Goal: Information Seeking & Learning: Check status

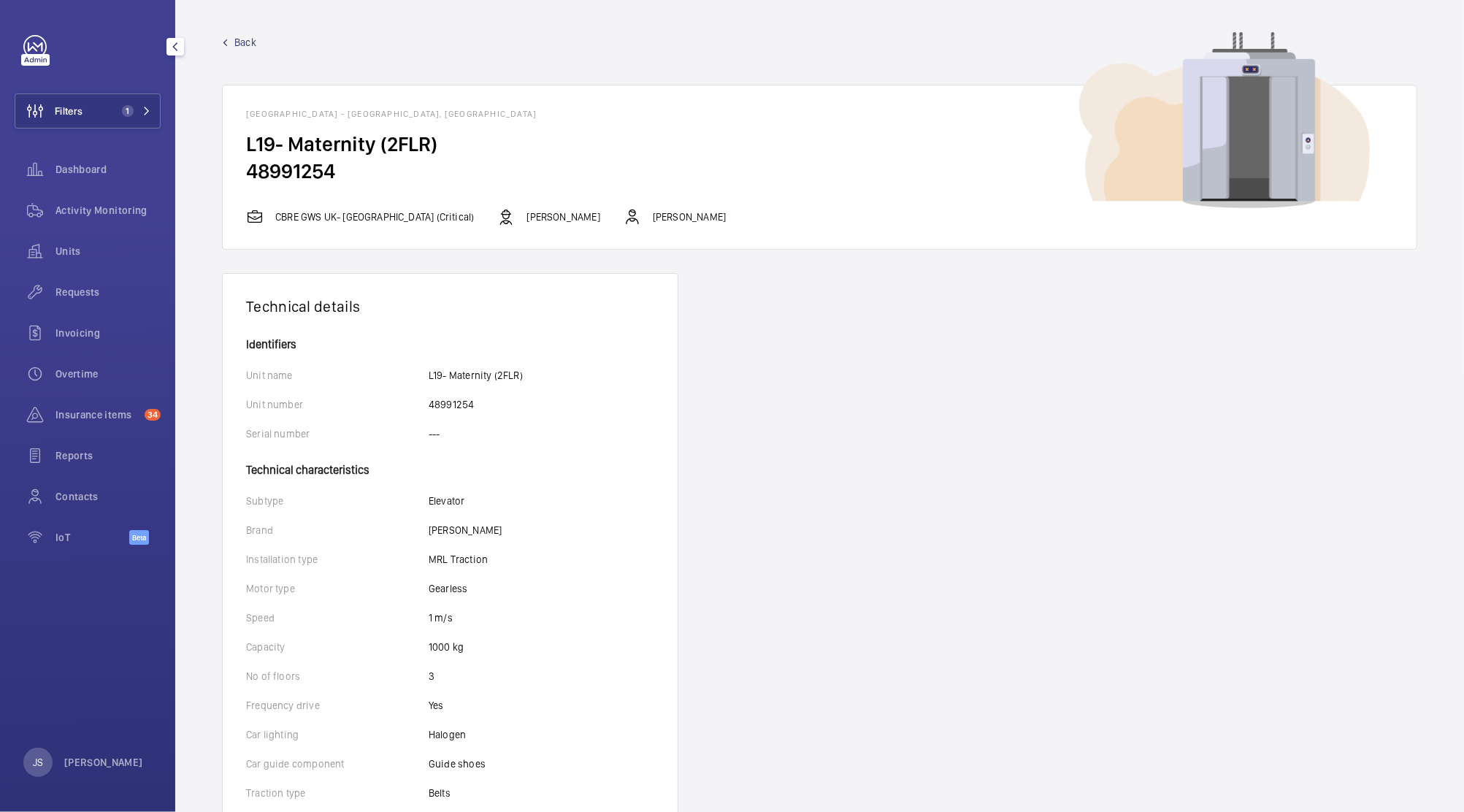
scroll to position [411, 0]
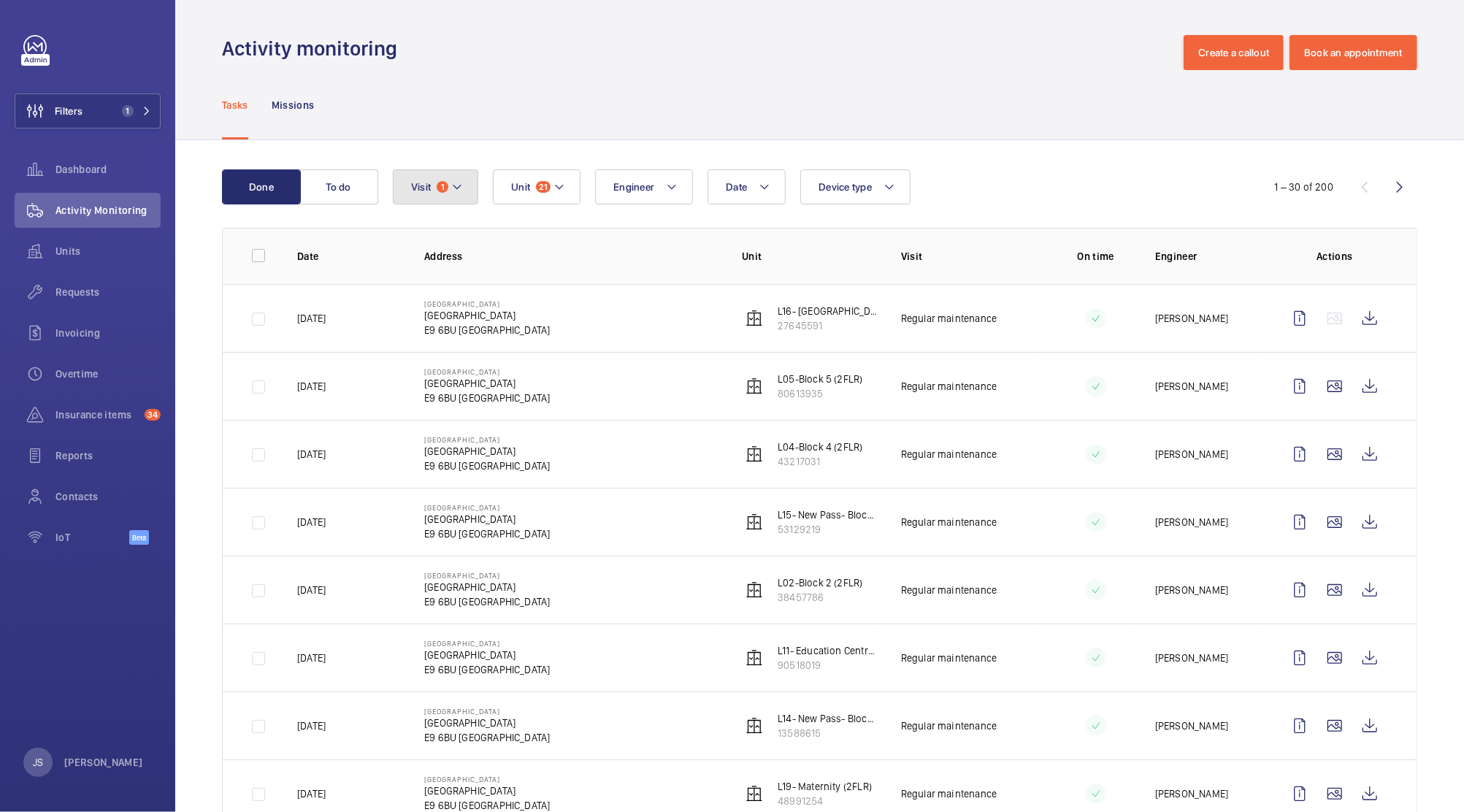
click at [456, 188] on mat-icon at bounding box center [457, 186] width 12 height 18
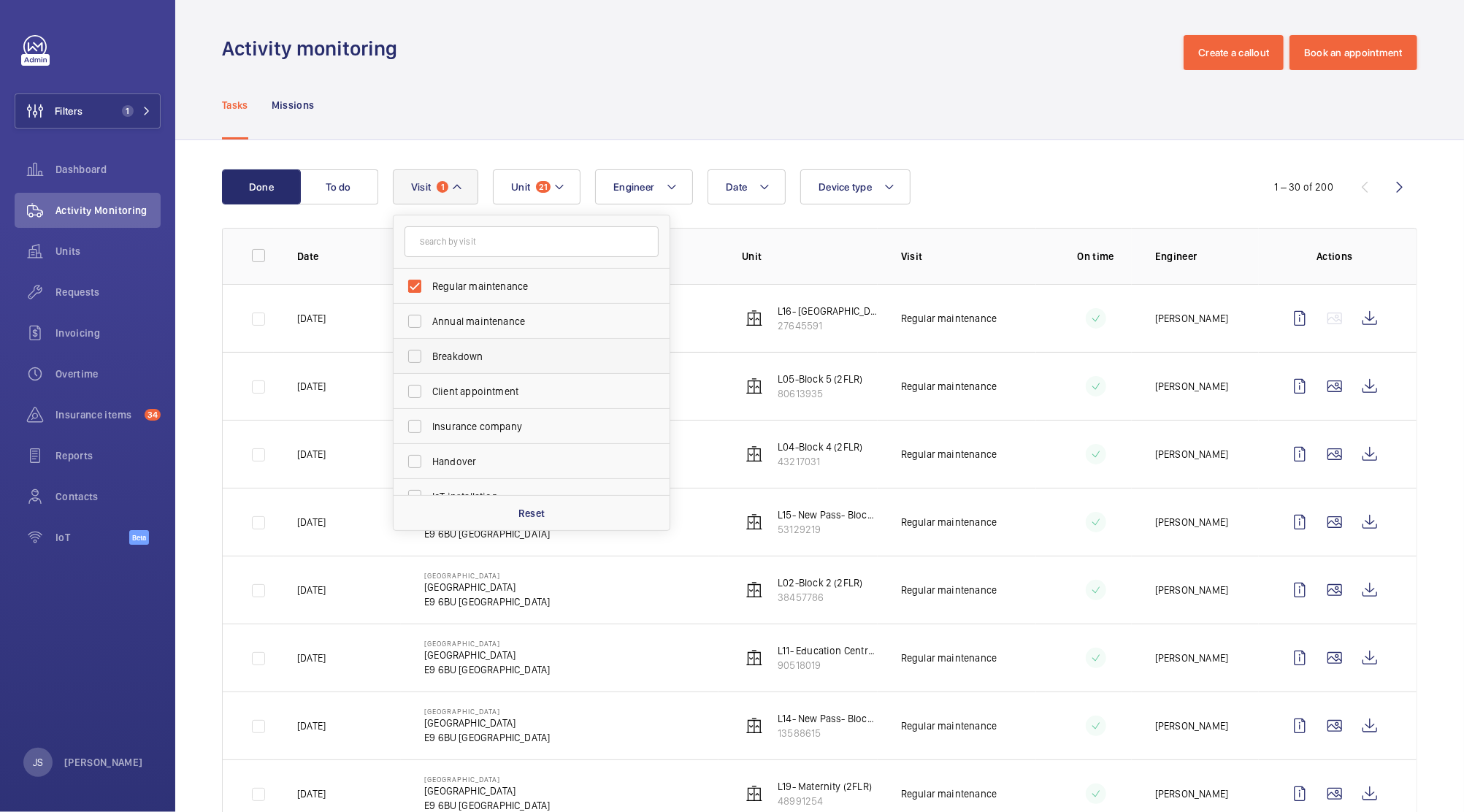
click at [450, 357] on span "Breakdown" at bounding box center [533, 355] width 201 height 14
click at [429, 357] on input "Breakdown" at bounding box center [414, 355] width 29 height 29
checkbox input "true"
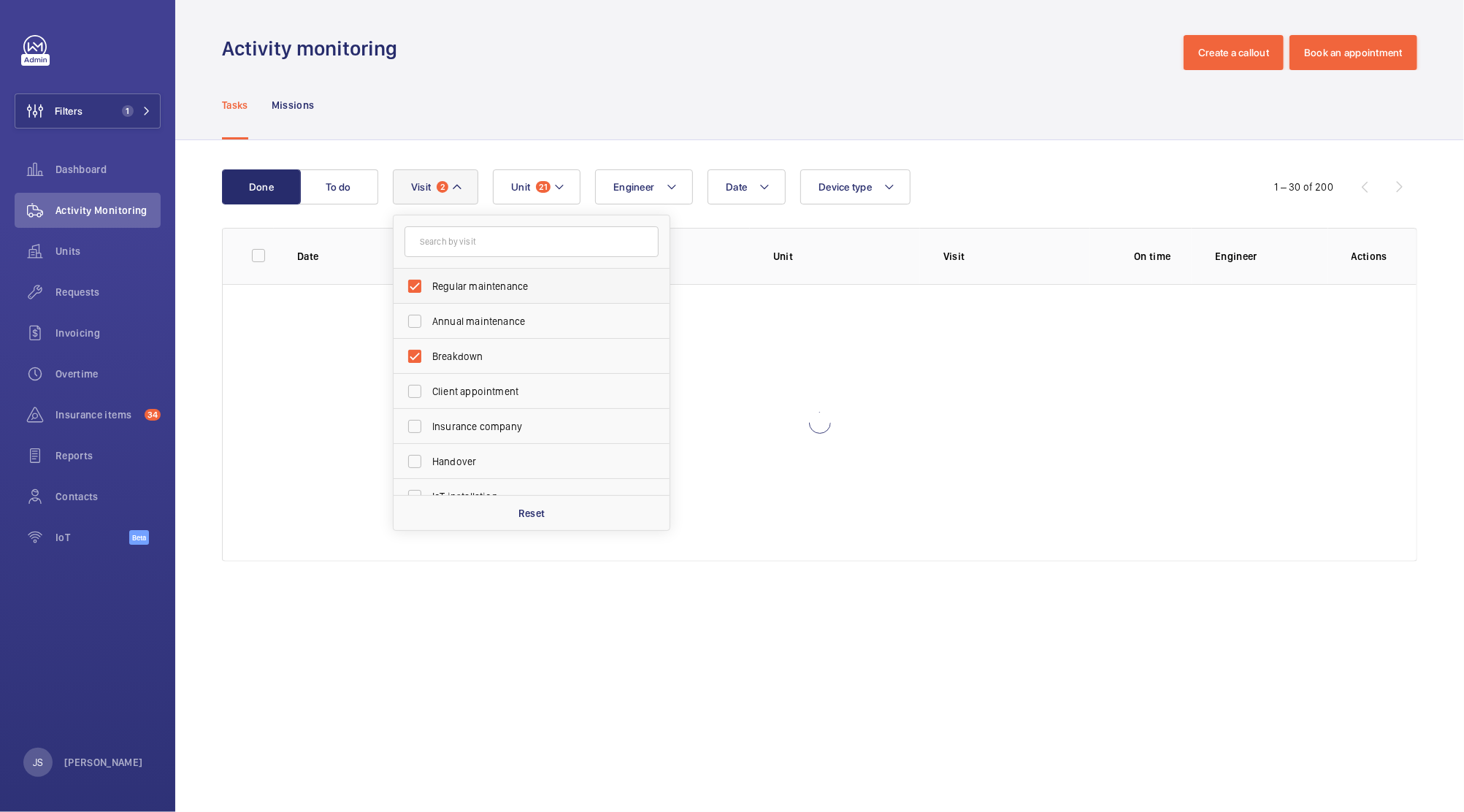
click at [451, 289] on span "Regular maintenance" at bounding box center [533, 285] width 201 height 14
click at [429, 289] on input "Regular maintenance" at bounding box center [414, 286] width 29 height 29
checkbox input "false"
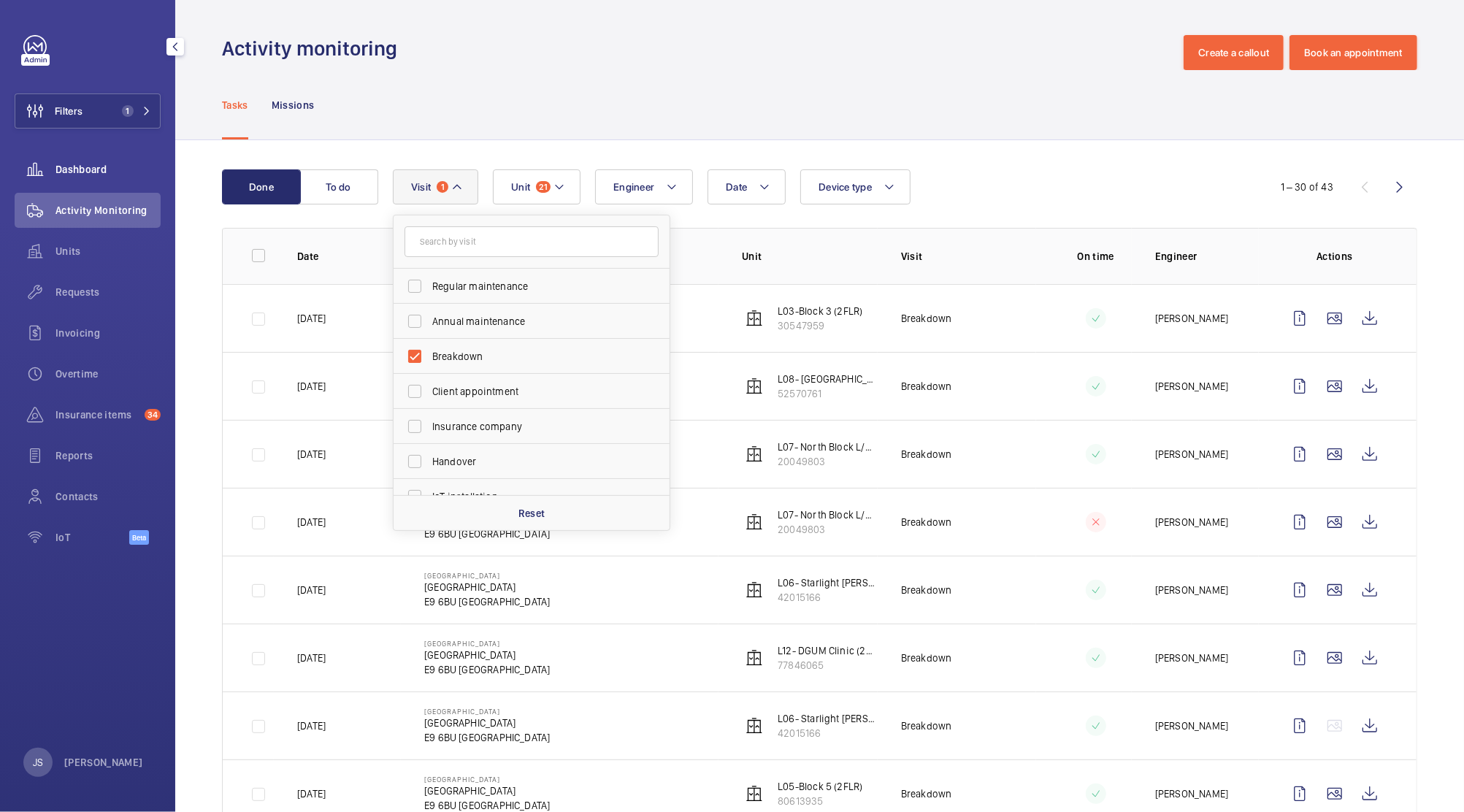
click at [57, 169] on span "Dashboard" at bounding box center [108, 169] width 105 height 14
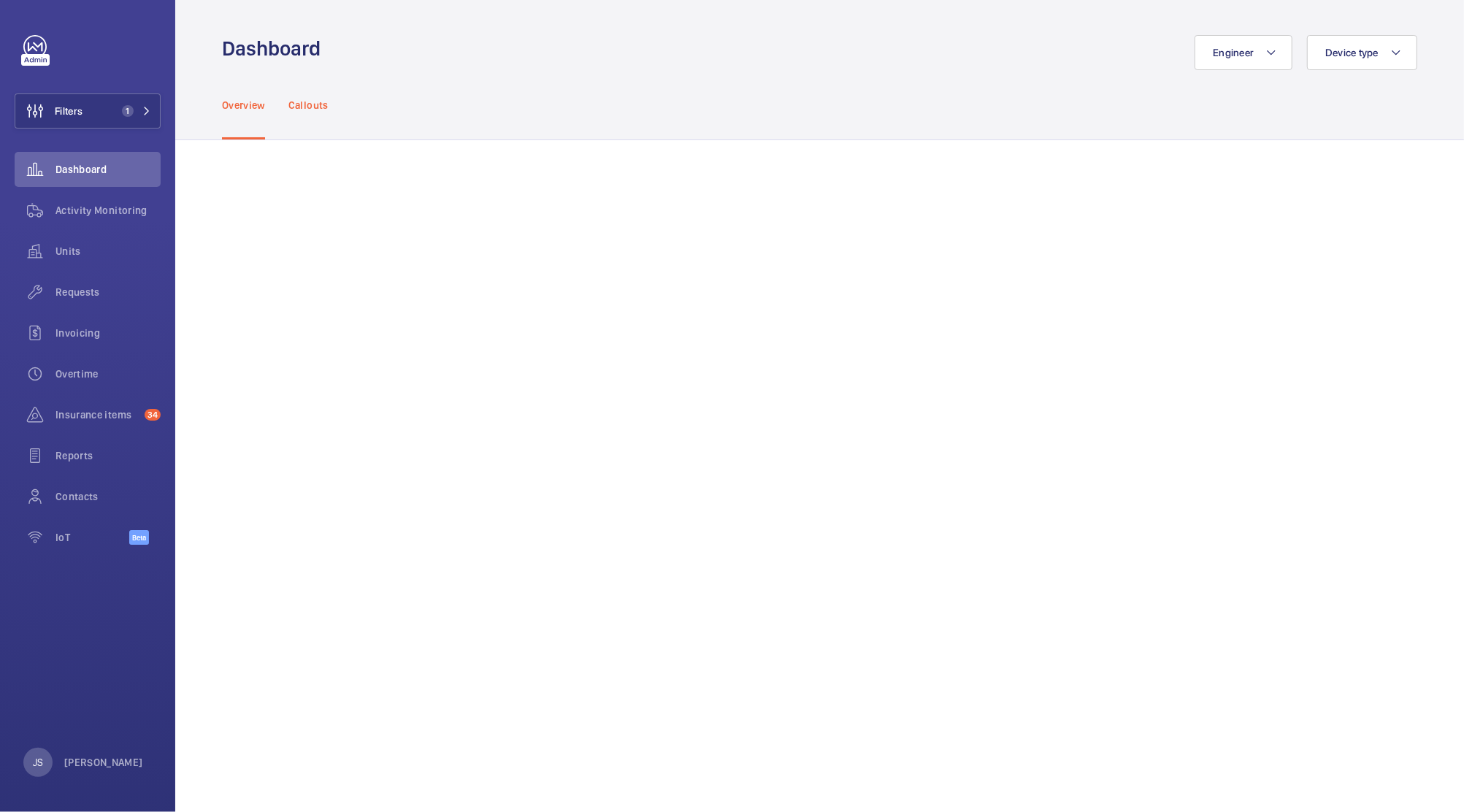
click at [303, 111] on p "Callouts" at bounding box center [309, 105] width 40 height 14
click at [242, 104] on p "Overview" at bounding box center [243, 105] width 43 height 14
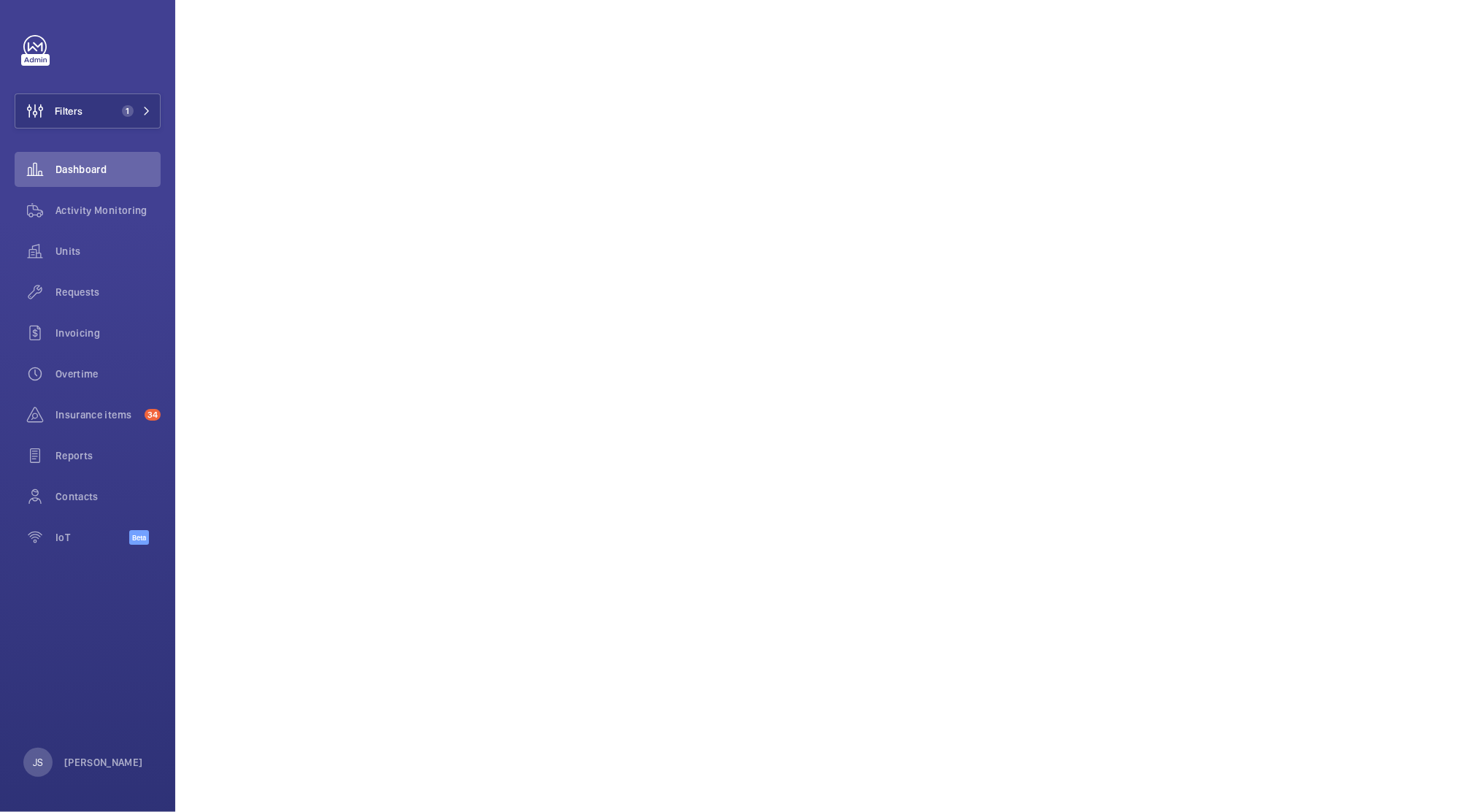
scroll to position [659, 0]
click at [74, 411] on span "Insurance items" at bounding box center [97, 414] width 84 height 14
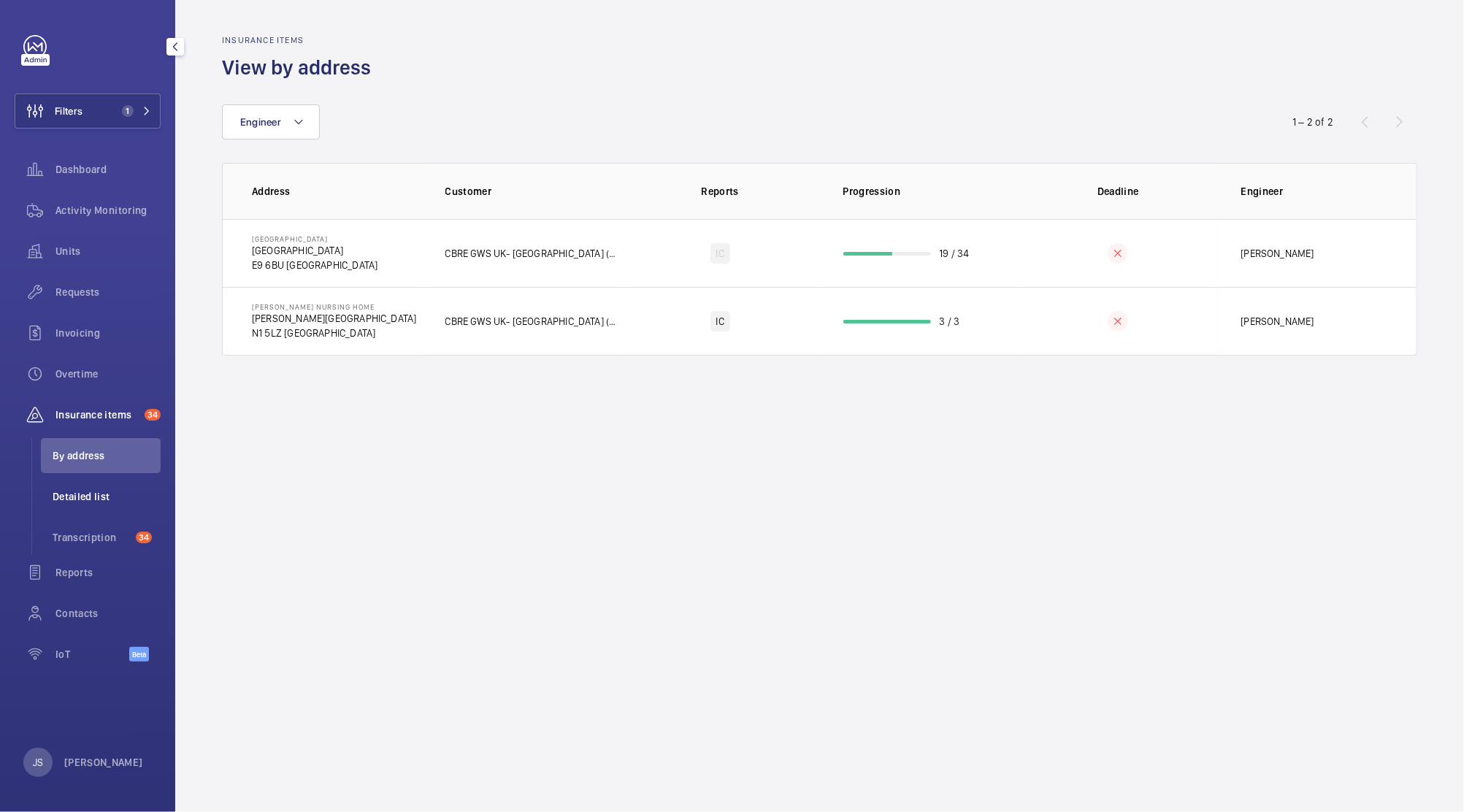
click at [74, 497] on span "Detailed list" at bounding box center [106, 496] width 108 height 14
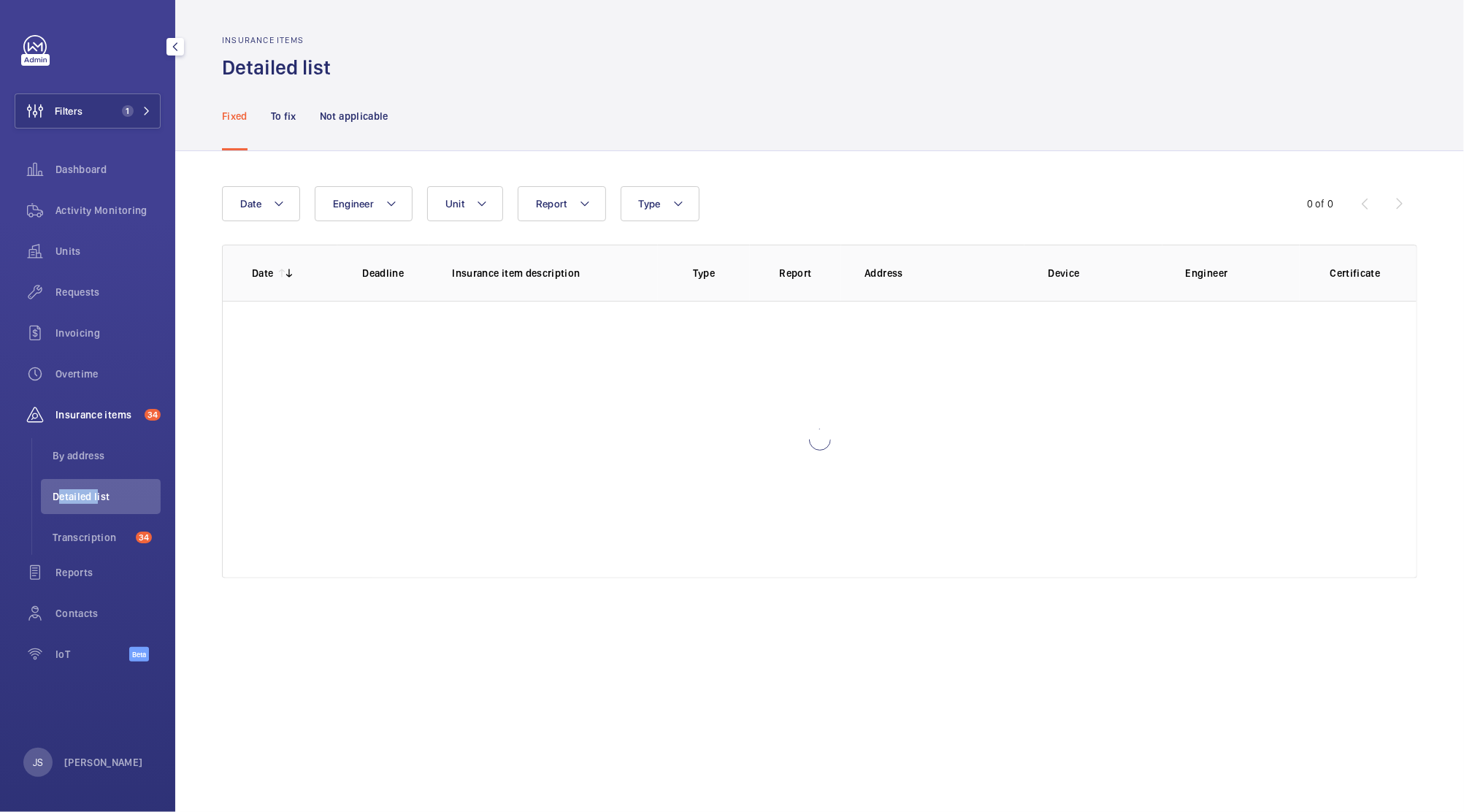
click at [74, 497] on span "Detailed list" at bounding box center [106, 496] width 108 height 14
click at [73, 465] on li "By address" at bounding box center [100, 456] width 120 height 35
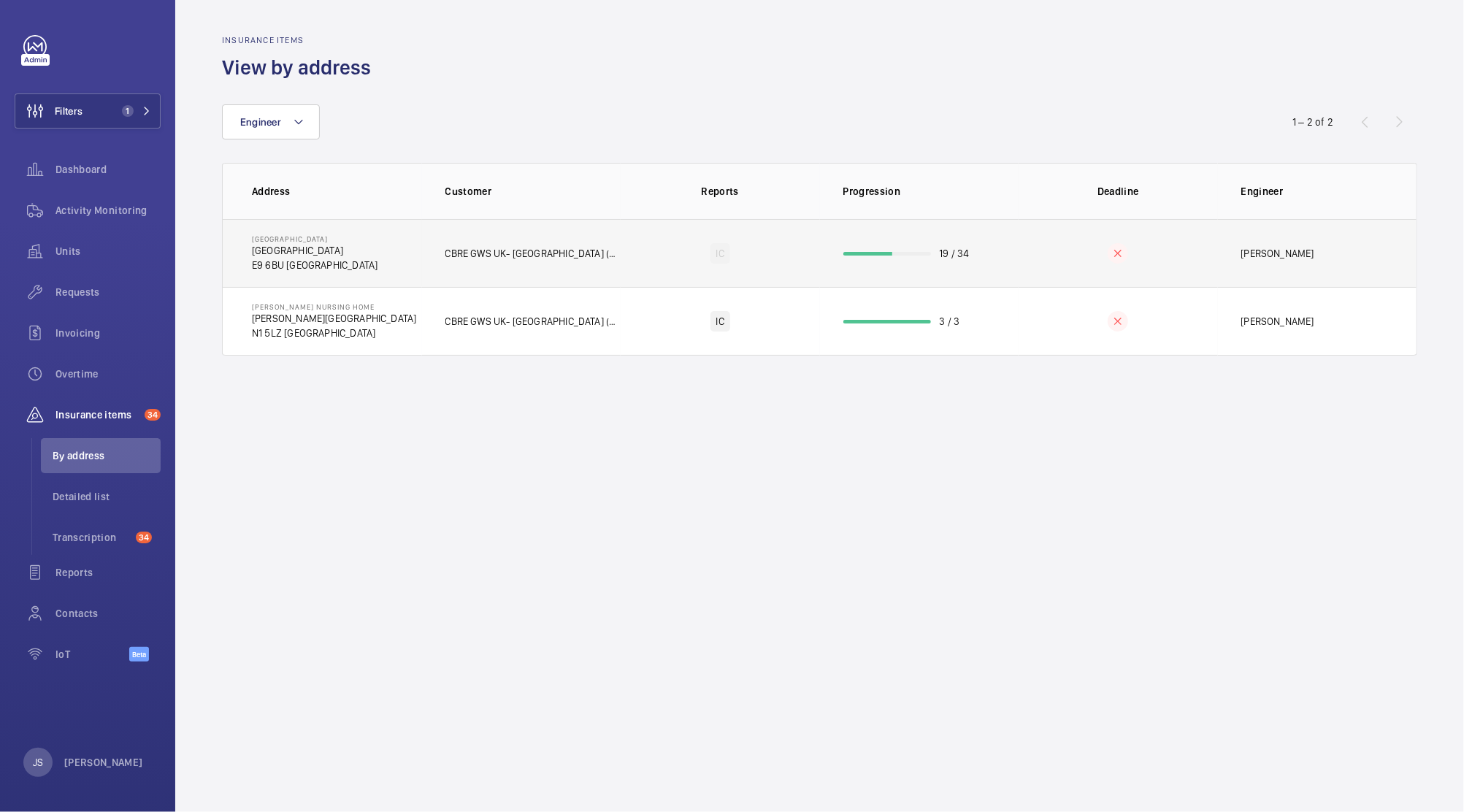
click at [301, 252] on p "[GEOGRAPHIC_DATA]" at bounding box center [315, 250] width 125 height 14
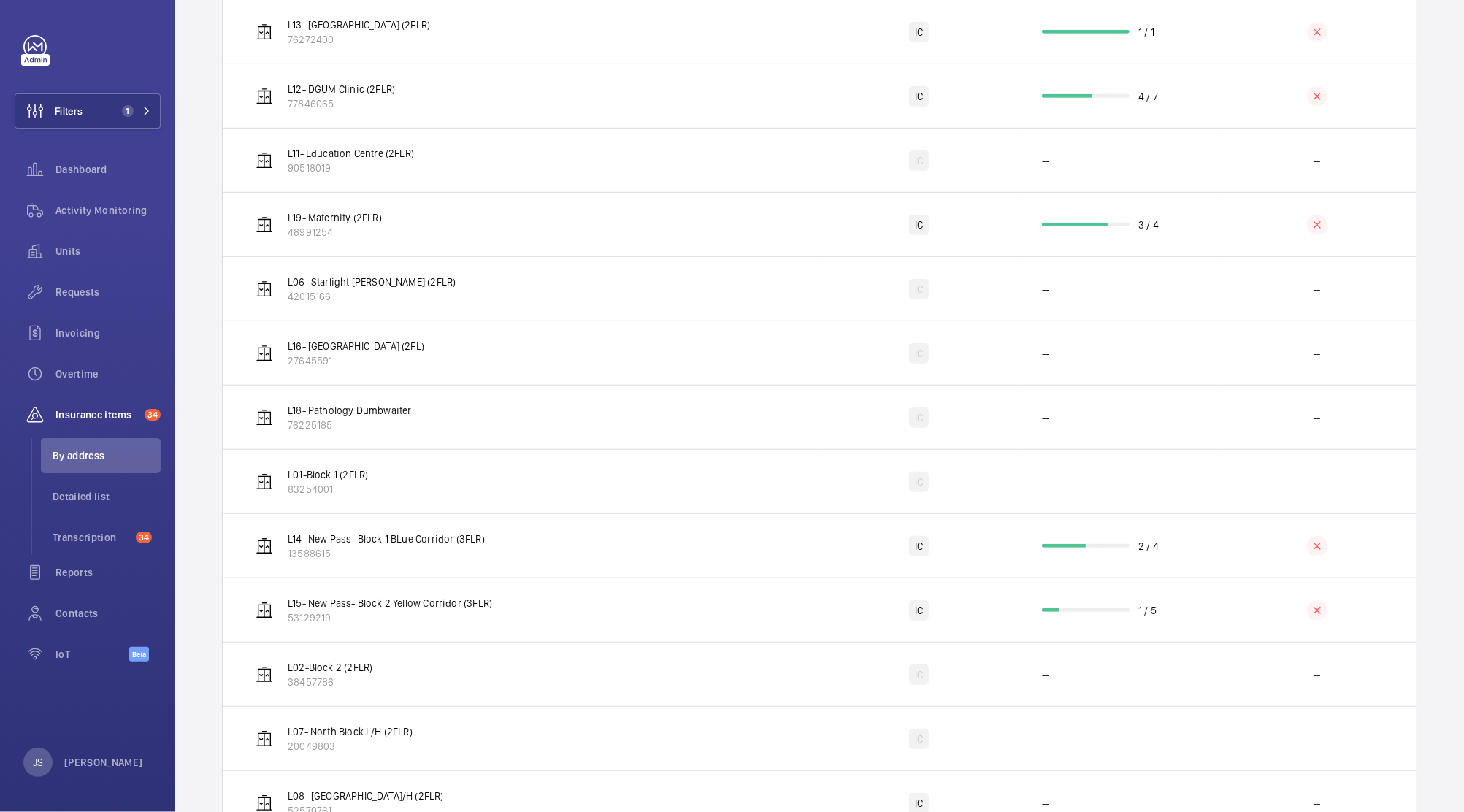
scroll to position [784, 0]
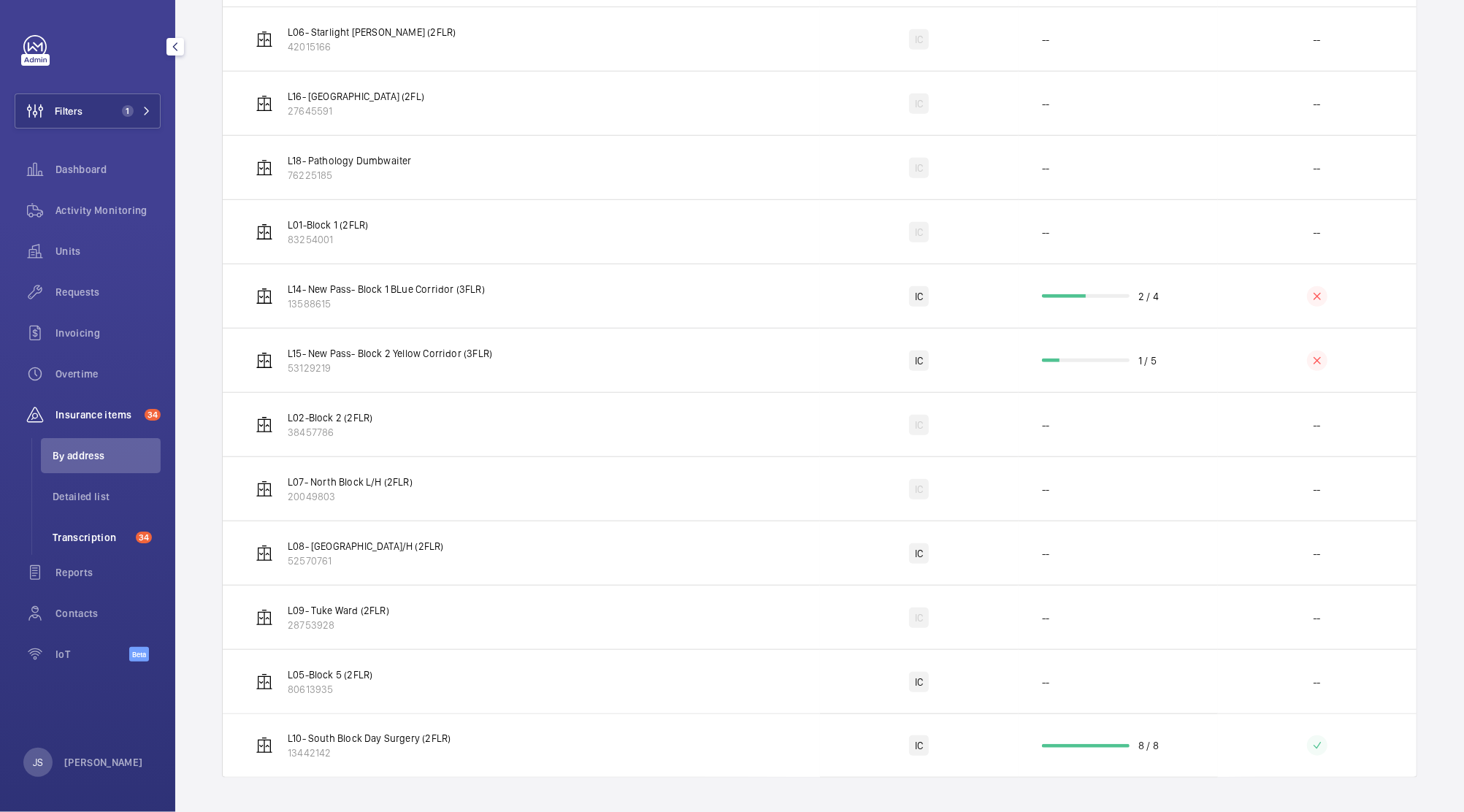
click at [100, 531] on span "Transcription" at bounding box center [91, 537] width 78 height 14
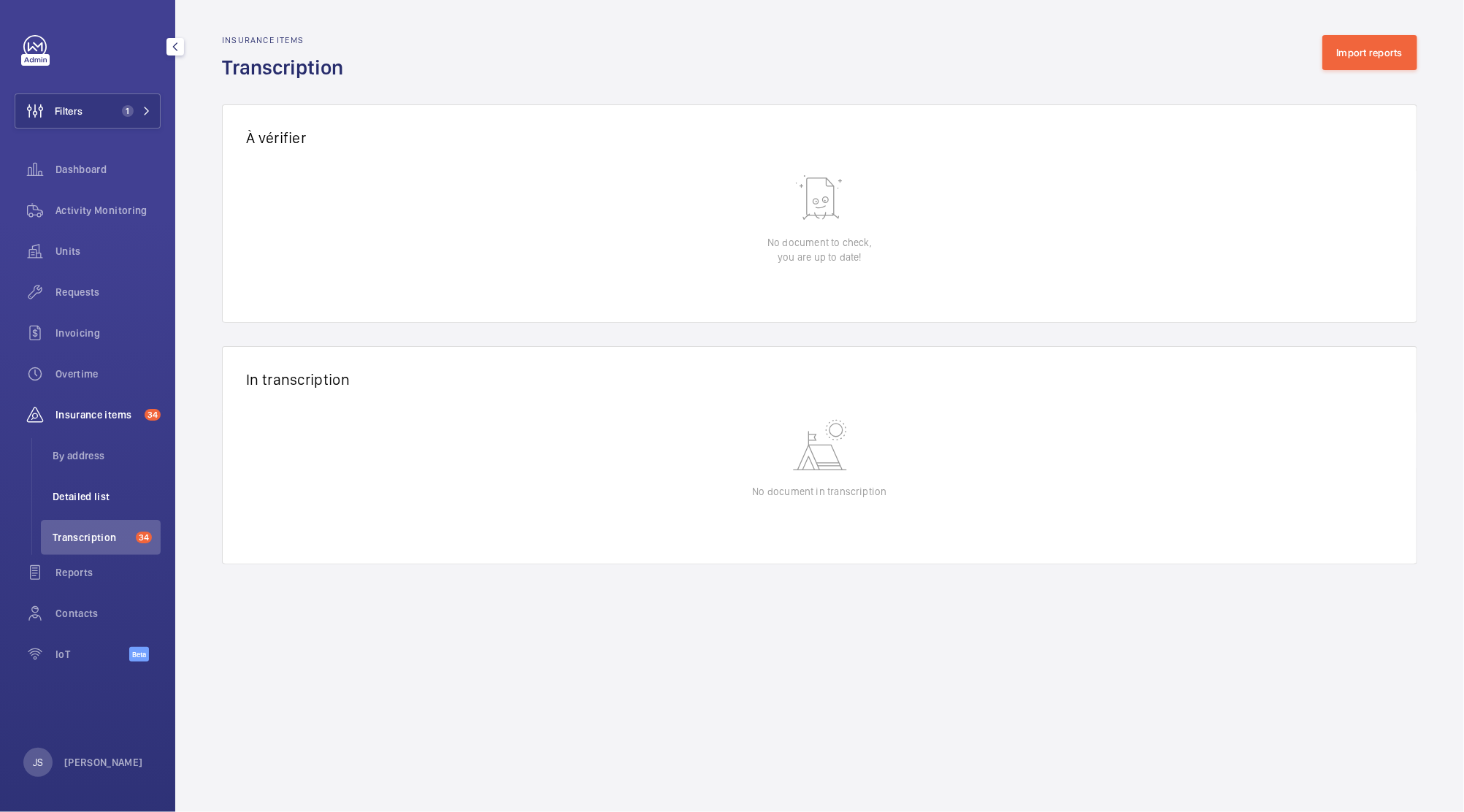
click at [93, 502] on span "Detailed list" at bounding box center [106, 496] width 108 height 14
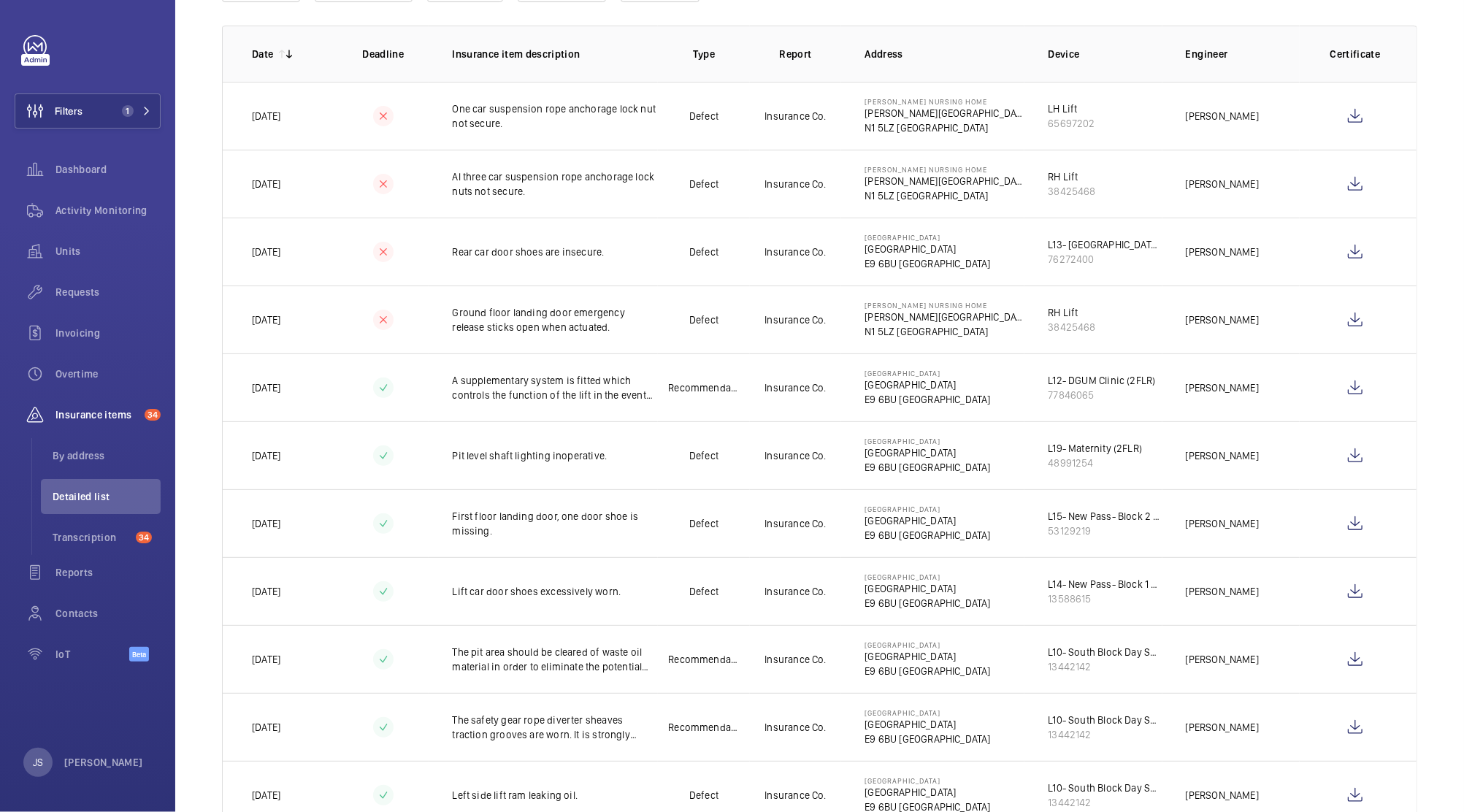
scroll to position [202, 0]
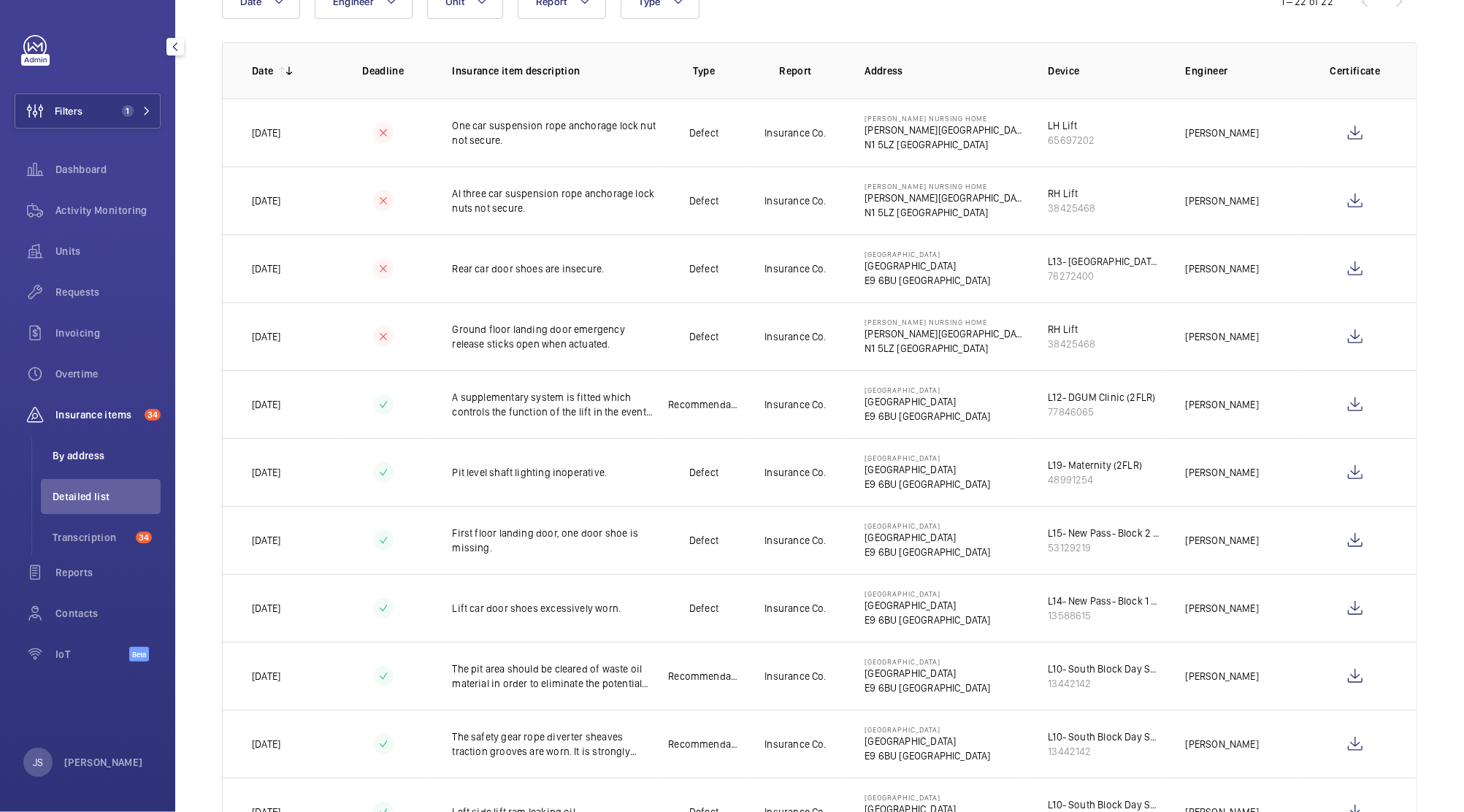
click at [57, 453] on span "By address" at bounding box center [106, 455] width 108 height 14
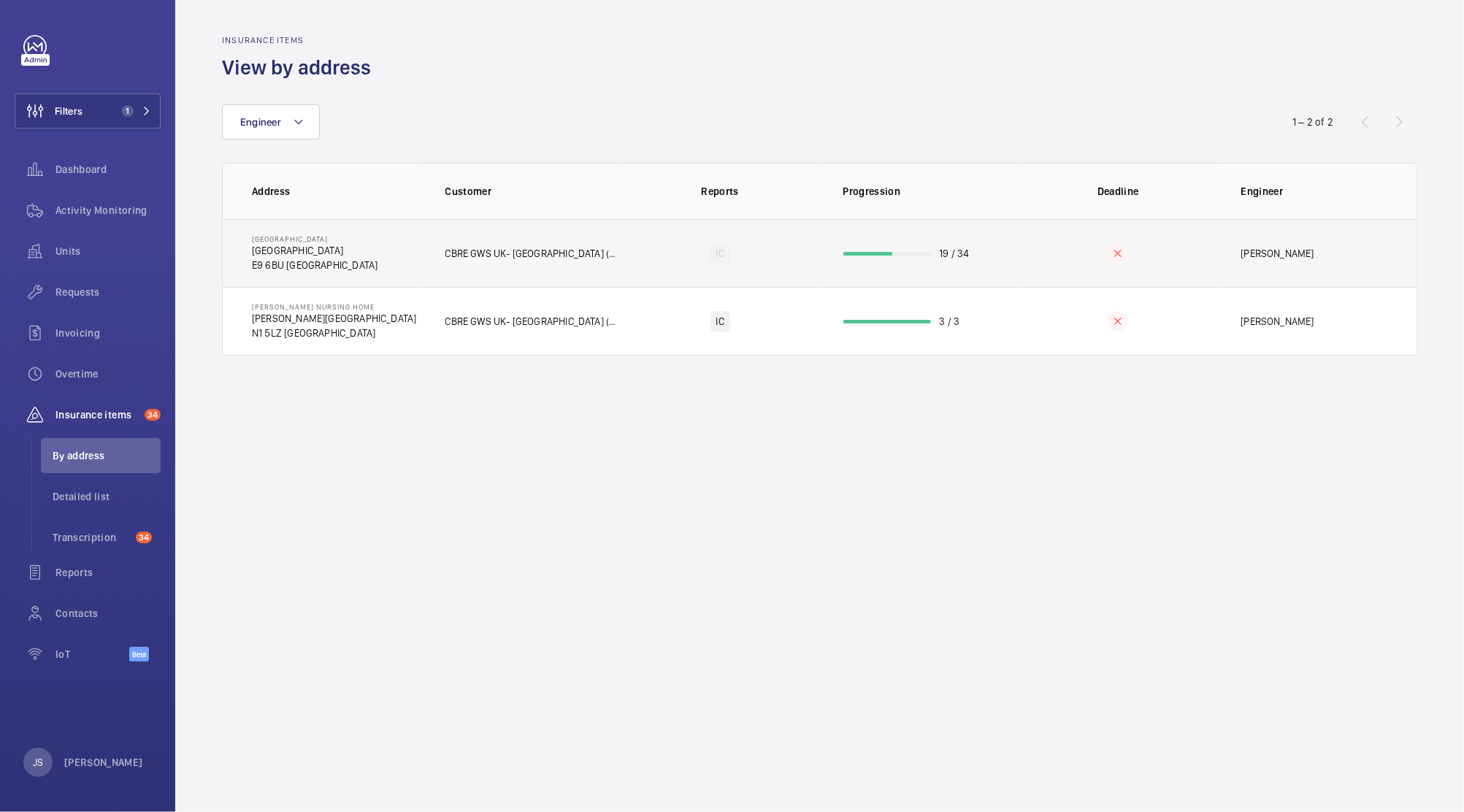
click at [299, 253] on p "[GEOGRAPHIC_DATA]" at bounding box center [315, 250] width 125 height 14
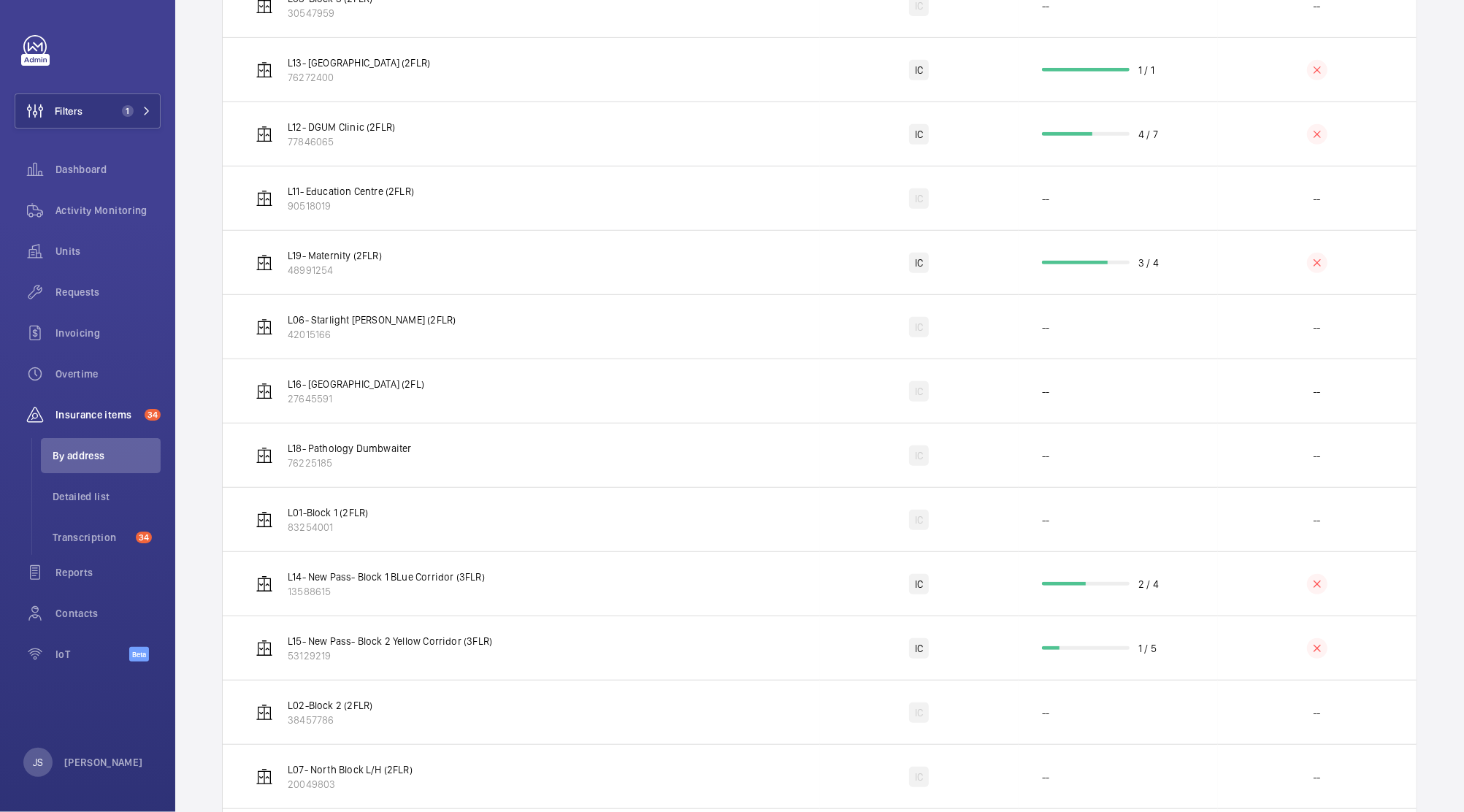
scroll to position [525, 0]
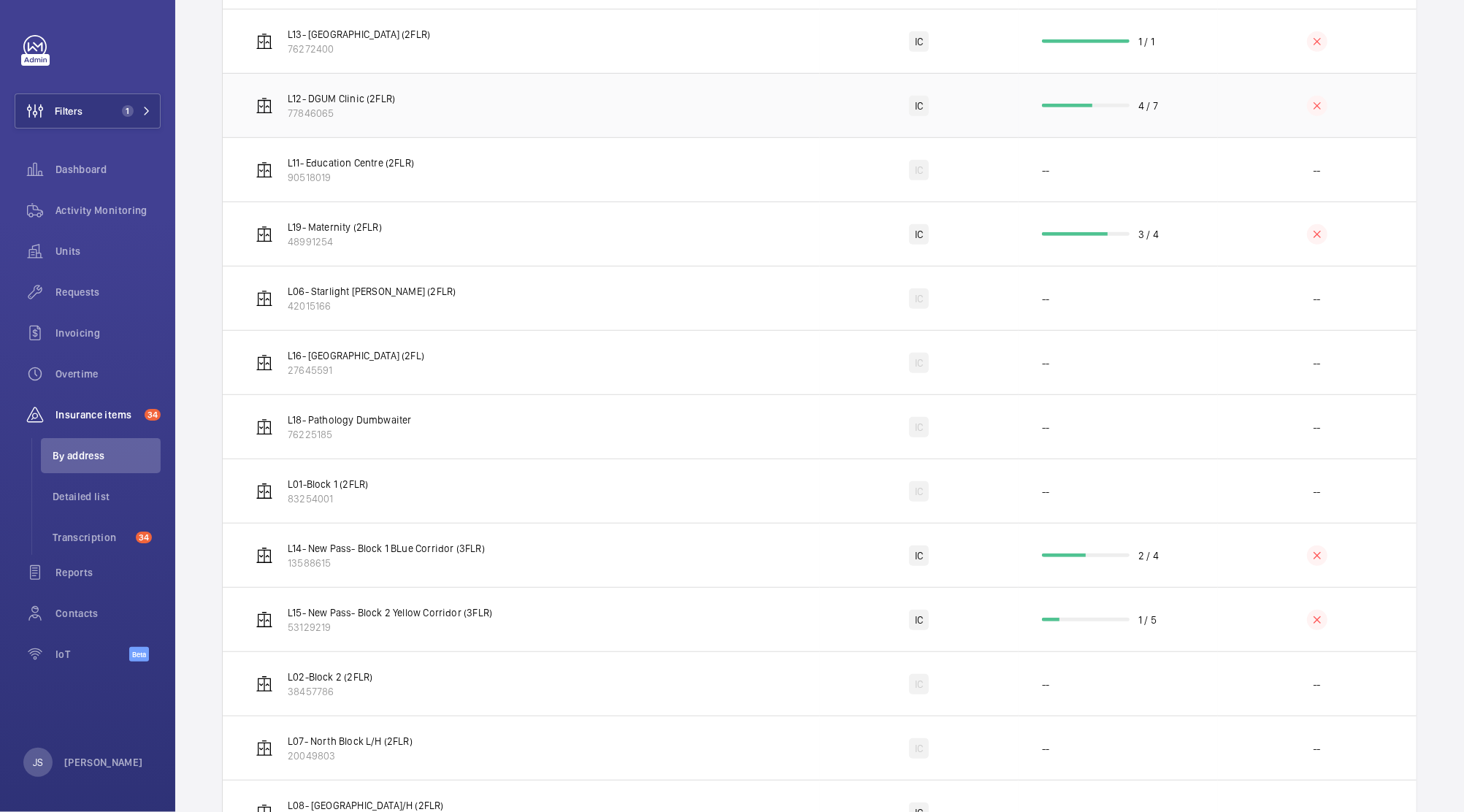
click at [1123, 103] on td "4 / 7" at bounding box center [1118, 105] width 199 height 64
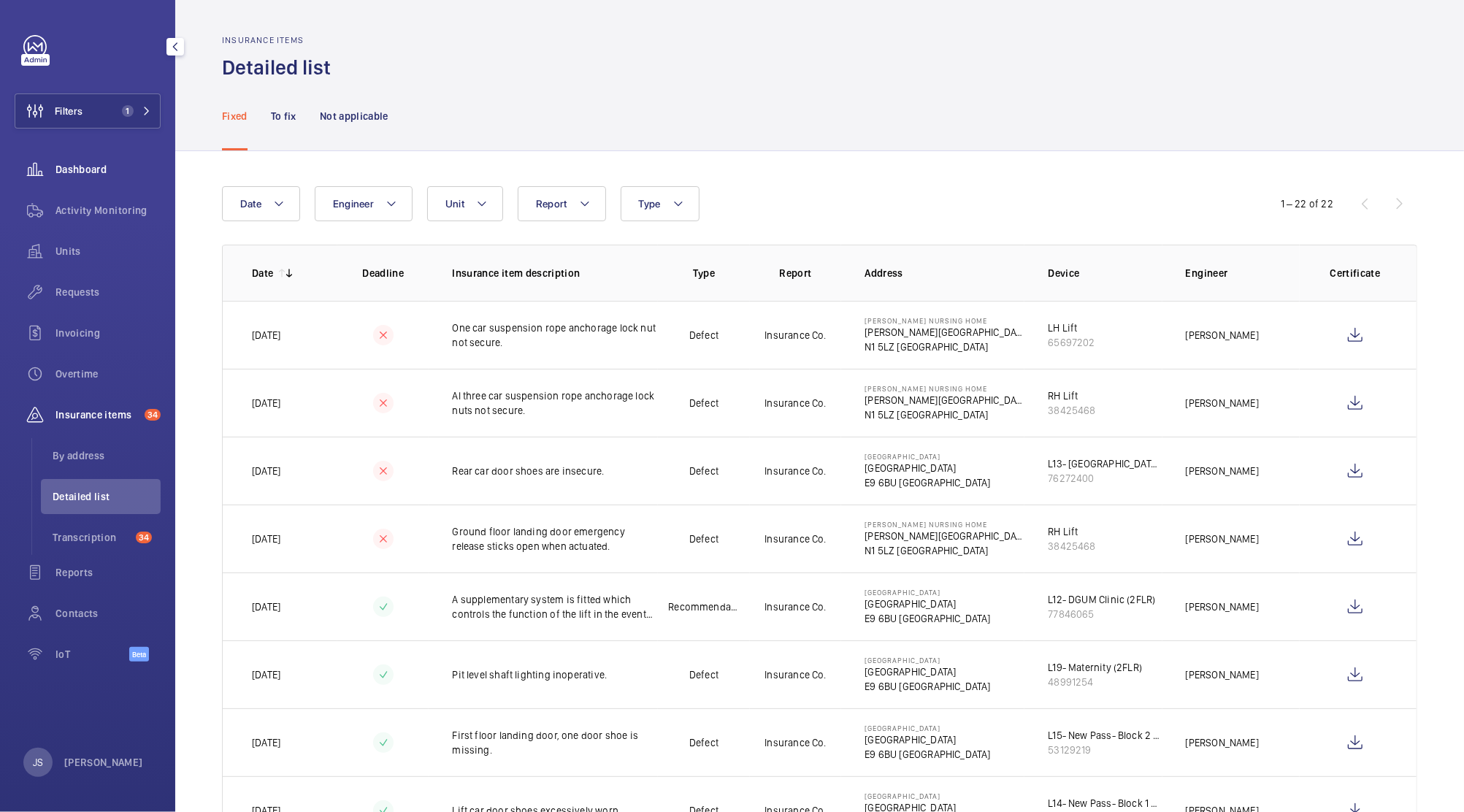
click at [72, 171] on span "Dashboard" at bounding box center [108, 169] width 105 height 14
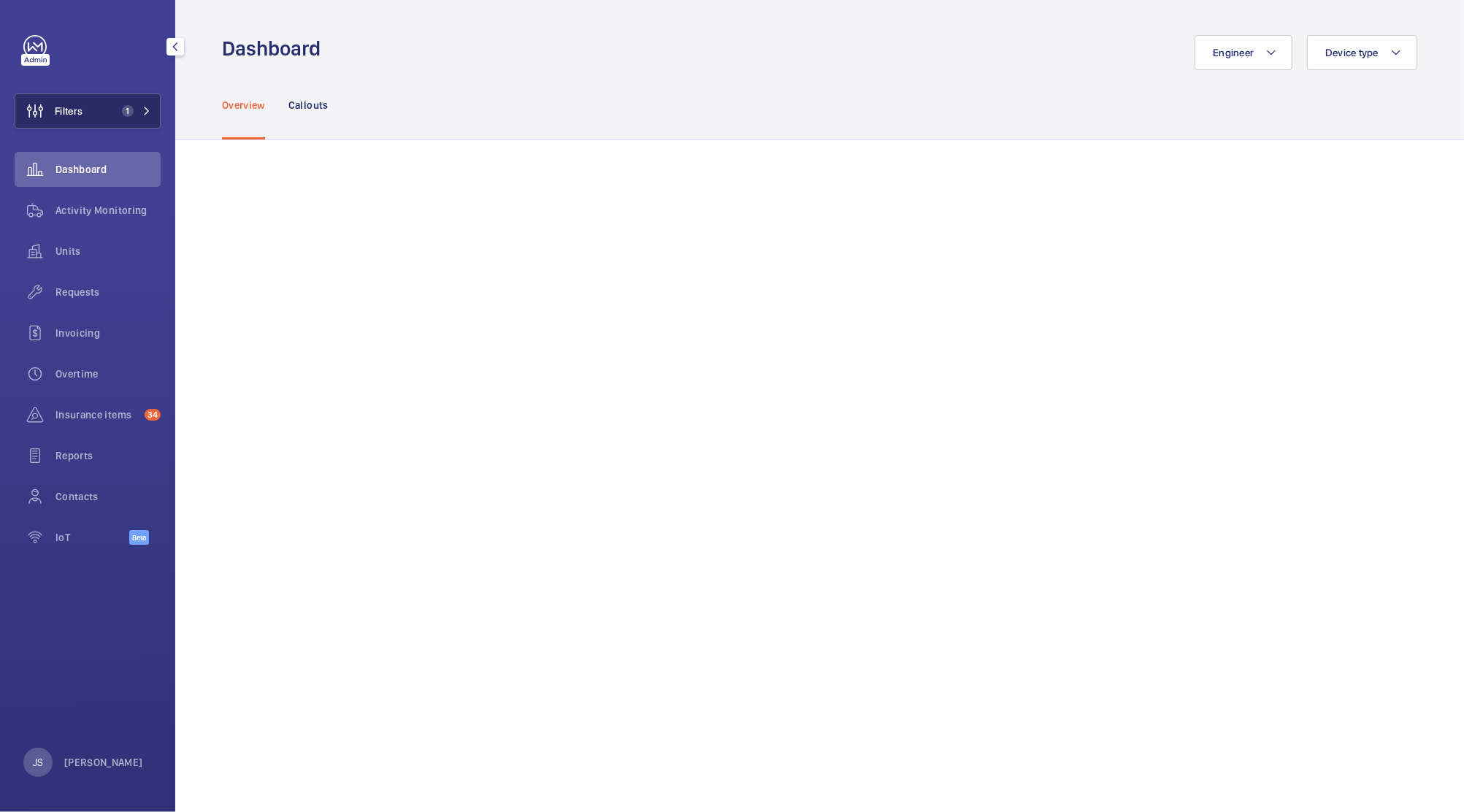
click at [59, 115] on span "Filters" at bounding box center [68, 110] width 28 height 14
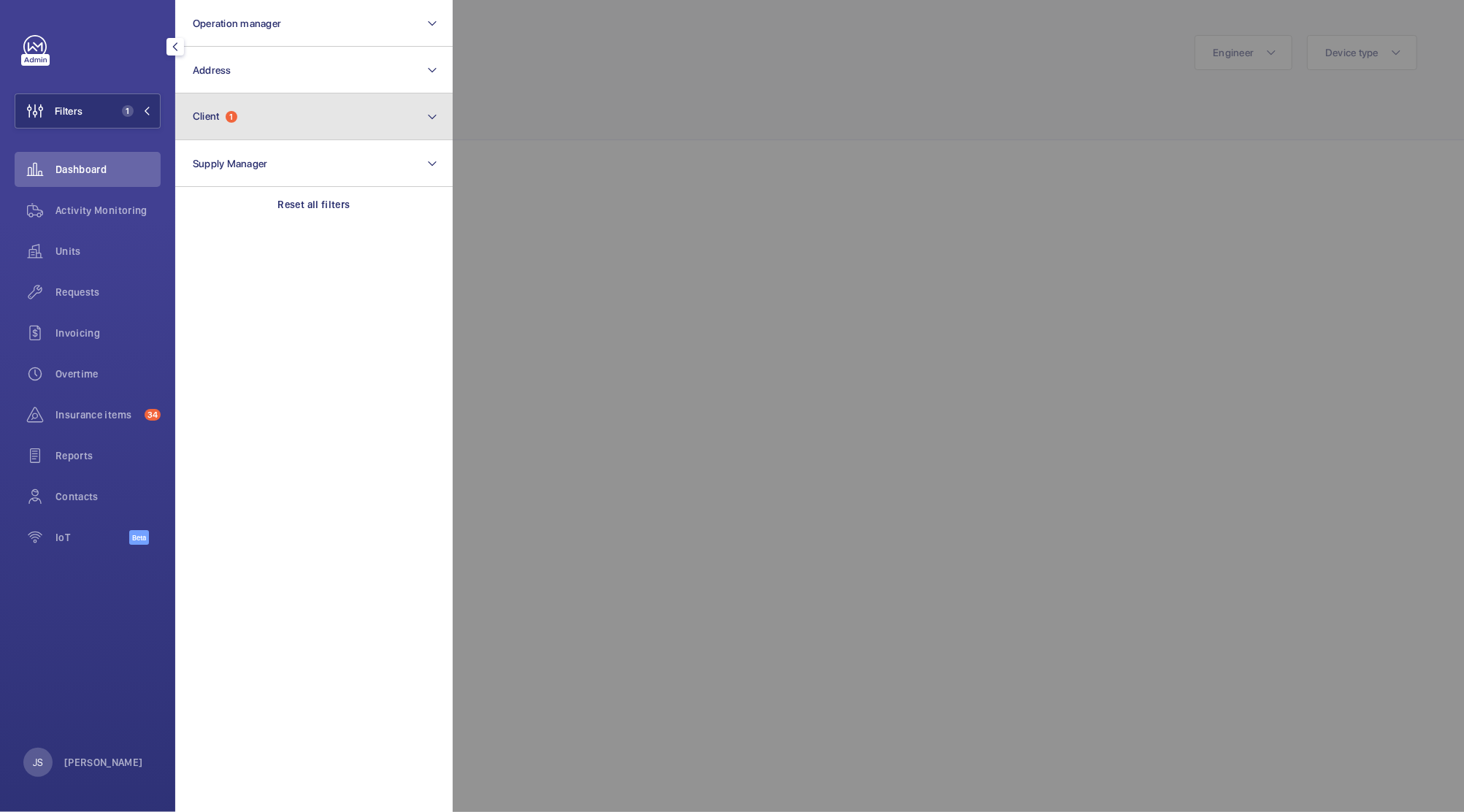
click at [202, 124] on button "Client 1" at bounding box center [314, 117] width 278 height 47
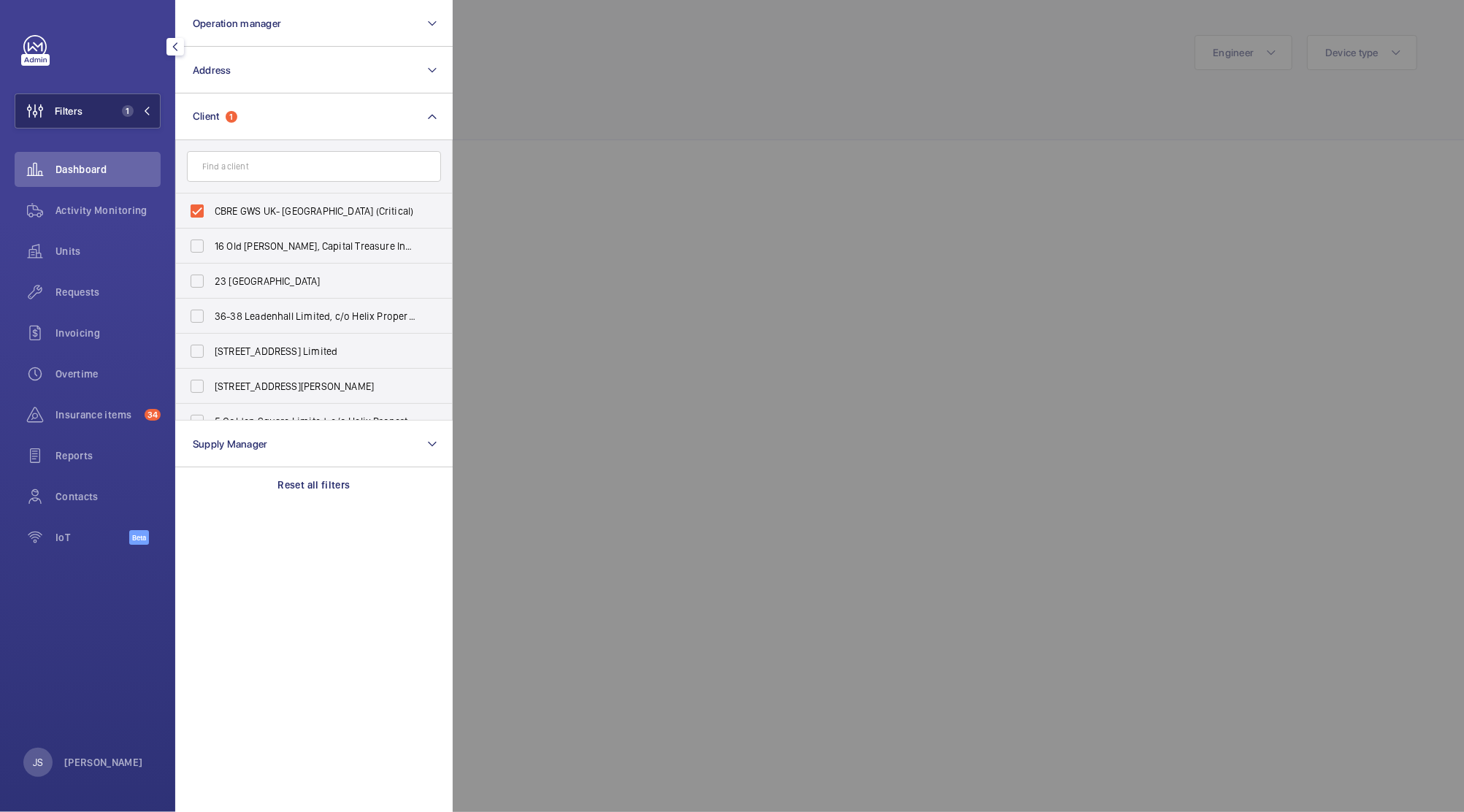
click at [88, 113] on button "Filters 1" at bounding box center [87, 111] width 146 height 35
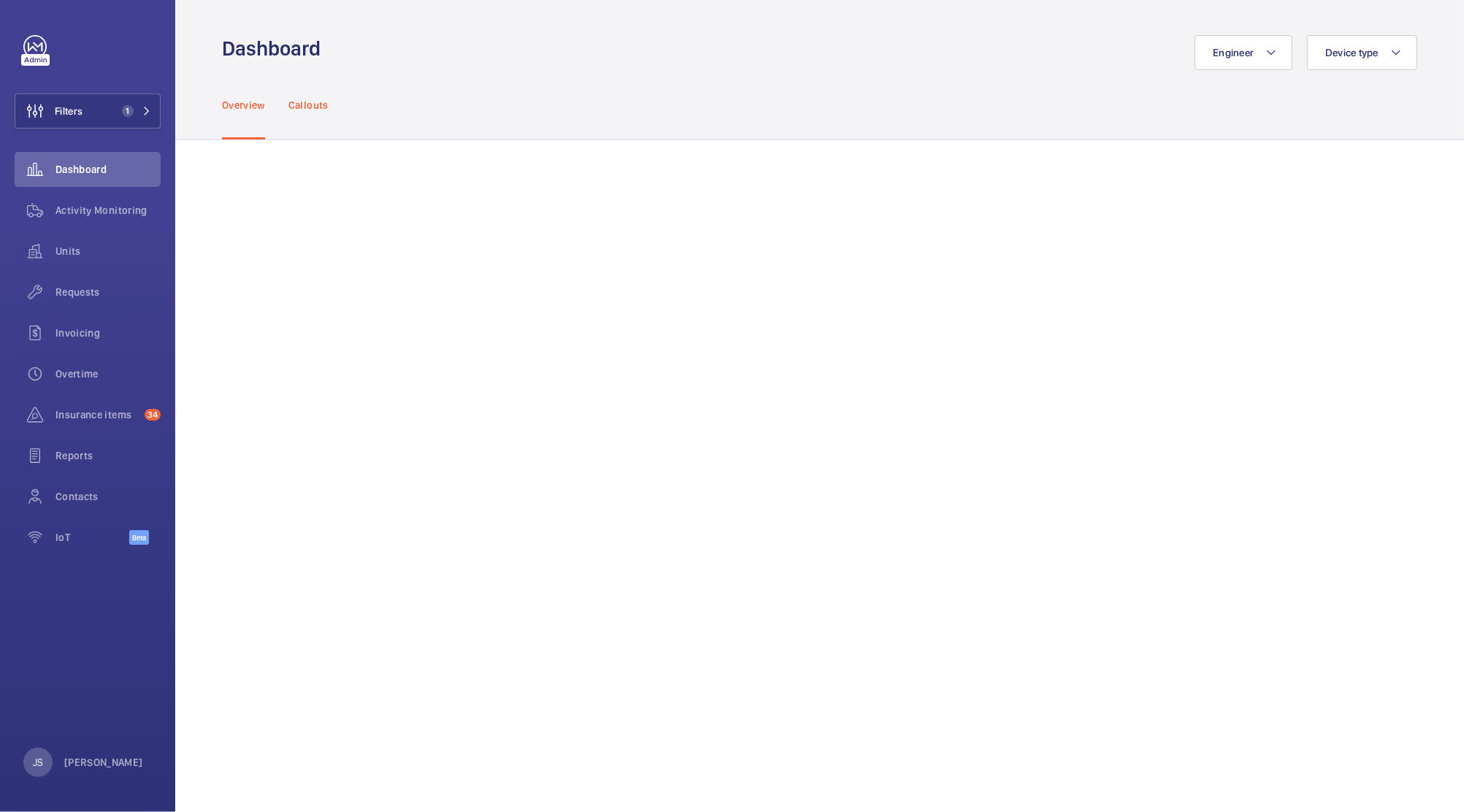
click at [315, 112] on div "Callouts" at bounding box center [309, 105] width 40 height 69
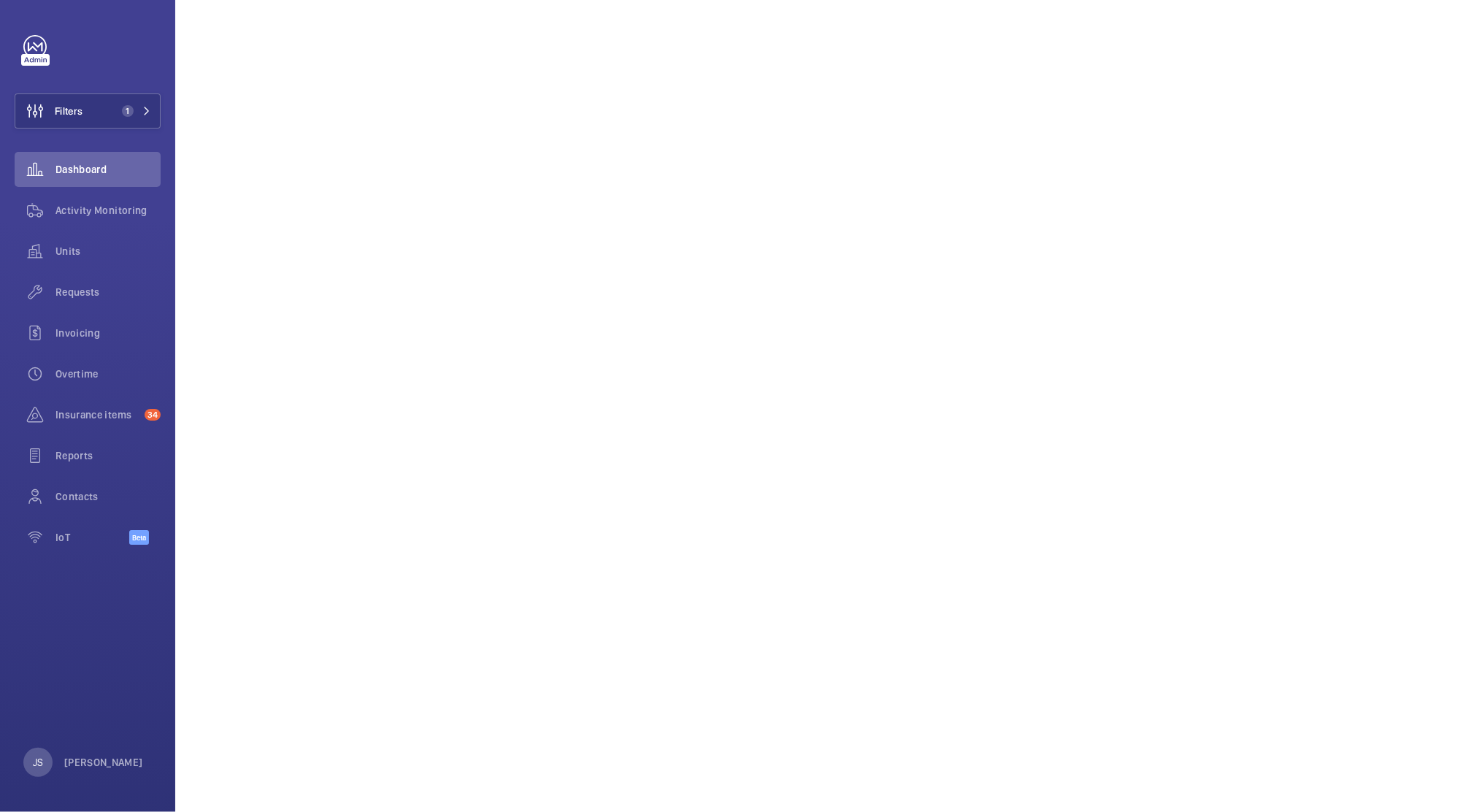
scroll to position [818, 0]
